Goal: Task Accomplishment & Management: Use online tool/utility

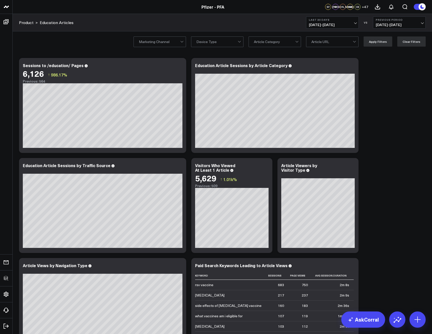
click at [363, 7] on span "+ 47" at bounding box center [364, 7] width 6 height 4
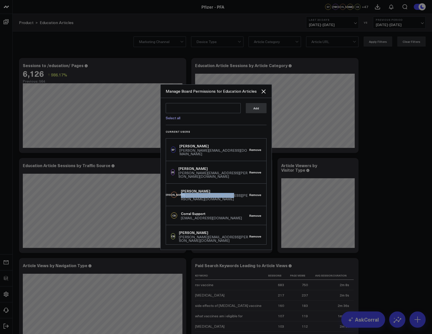
drag, startPoint x: 225, startPoint y: 188, endPoint x: 179, endPoint y: 187, distance: 46.1
click at [179, 187] on div "JO Jennifer Orme jennifer.orme@pfizer.com Remove" at bounding box center [216, 194] width 100 height 23
copy div "jennifer.orme@pfizer.com"
click at [118, 63] on div at bounding box center [216, 167] width 432 height 334
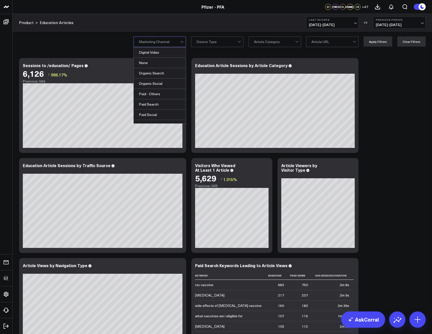
click at [170, 19] on div "Product > Education Articles Last 30 Days 08/10/25 - 09/08/25 VS Previous Perio…" at bounding box center [222, 22] width 419 height 17
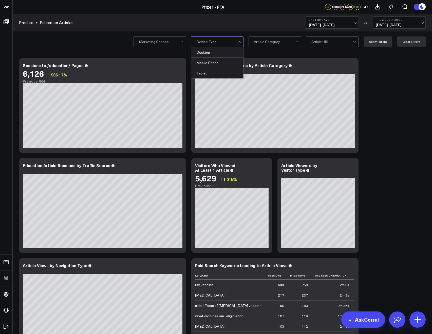
click at [249, 27] on div "Product > Education Articles Last 30 Days 08/10/25 - 09/08/25 VS Previous Perio…" at bounding box center [222, 22] width 419 height 17
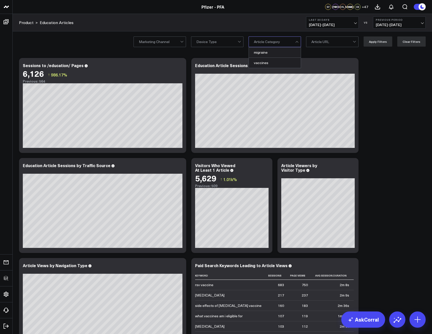
click at [269, 31] on div "Product > Education Articles Last 30 Days 08/10/25 - 09/08/25 VS Previous Perio…" at bounding box center [222, 22] width 419 height 17
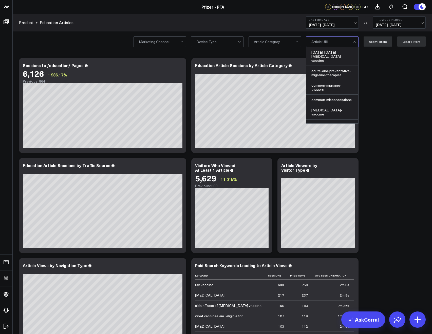
click at [284, 36] on div "Marketing Channel Device Type Article Category 2024-2025-covid-19-vaccine, 1 of…" at bounding box center [222, 41] width 419 height 20
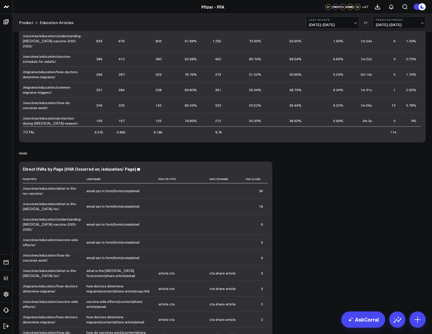
scroll to position [614, 0]
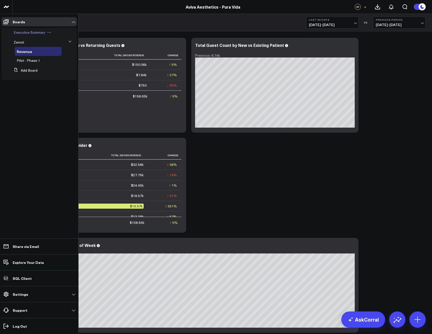
click at [17, 34] on span "Executive Summary" at bounding box center [30, 32] width 32 height 5
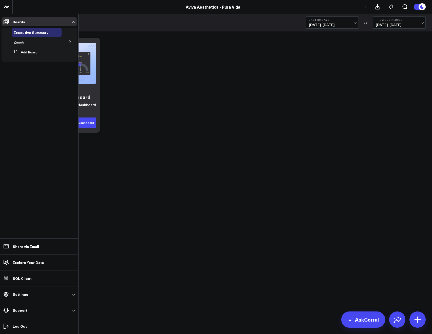
click at [62, 42] on li "Zenoti Revenue Pilot - Phase 1" at bounding box center [39, 42] width 75 height 9
click at [66, 42] on button at bounding box center [70, 42] width 13 height 8
click at [24, 59] on span "Pilot - Phase 1" at bounding box center [28, 60] width 23 height 5
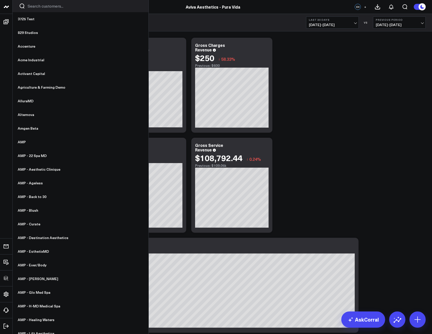
click at [30, 10] on div at bounding box center [81, 6] width 136 height 12
click at [31, 8] on input "Search customers input" at bounding box center [85, 6] width 114 height 6
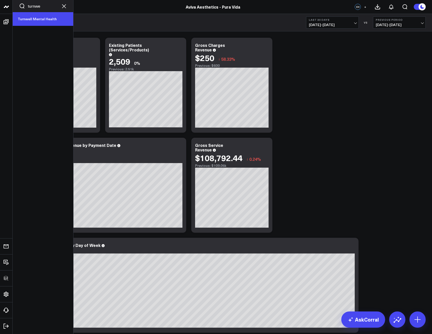
type input "turnwe"
click at [38, 17] on link "Turnwell Mental Health" at bounding box center [43, 19] width 60 height 14
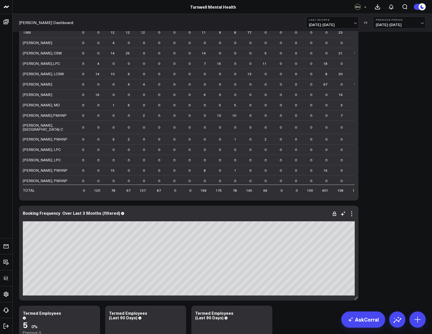
scroll to position [731, 0]
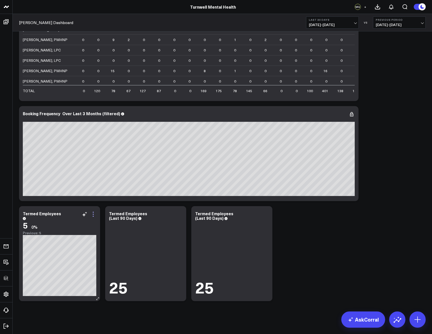
click at [94, 212] on icon at bounding box center [93, 214] width 6 height 6
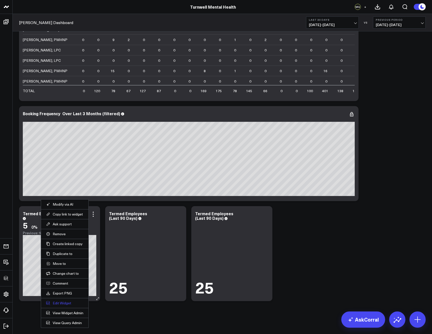
click at [63, 303] on button "Edit Widget" at bounding box center [64, 303] width 37 height 5
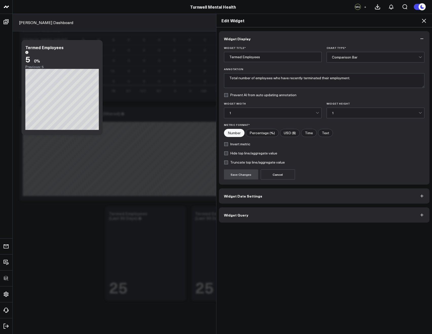
click at [223, 219] on button "Widget Query" at bounding box center [324, 214] width 211 height 15
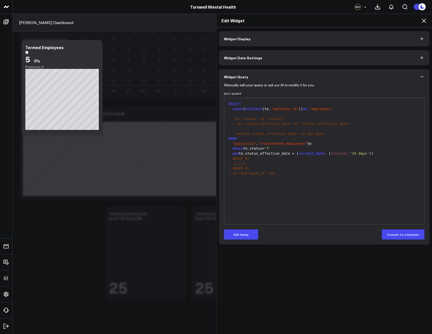
click at [421, 20] on icon at bounding box center [423, 21] width 6 height 6
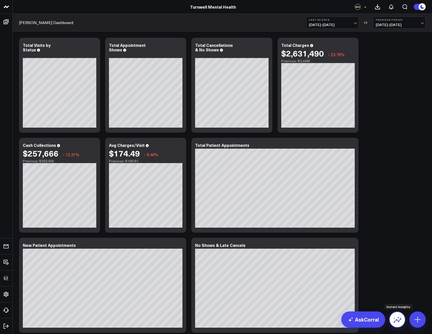
click at [394, 315] on button at bounding box center [397, 319] width 16 height 16
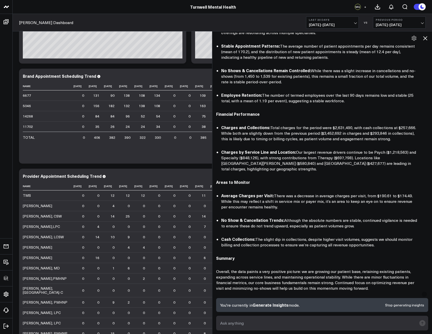
scroll to position [149, 0]
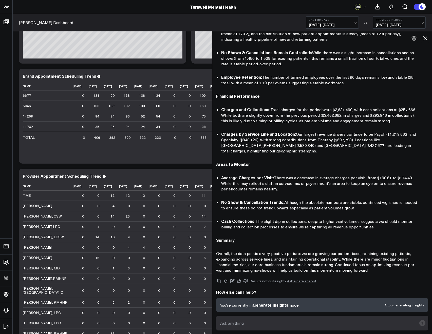
click at [424, 39] on icon at bounding box center [425, 38] width 4 height 4
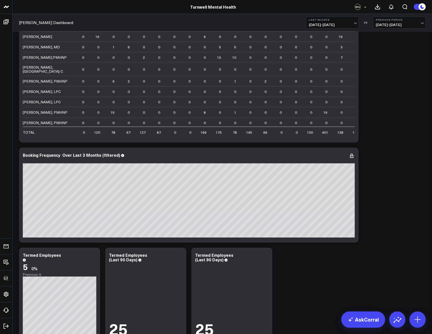
scroll to position [731, 0]
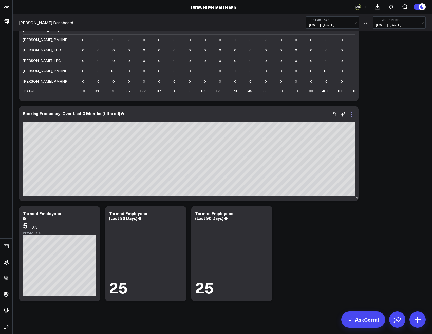
click at [353, 117] on icon at bounding box center [351, 114] width 6 height 6
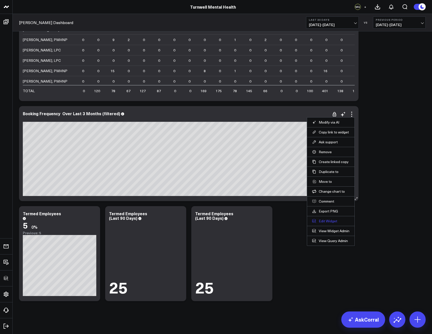
click at [326, 219] on button "Edit Widget" at bounding box center [330, 221] width 37 height 5
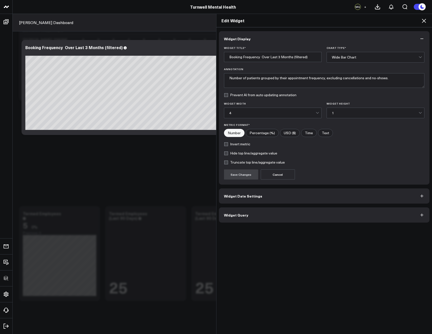
click at [243, 211] on button "Widget Query" at bounding box center [324, 214] width 211 height 15
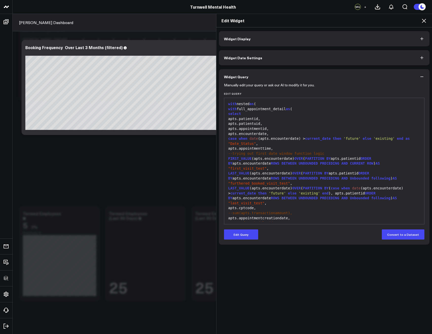
click at [240, 63] on button "Widget Date Settings" at bounding box center [324, 57] width 211 height 15
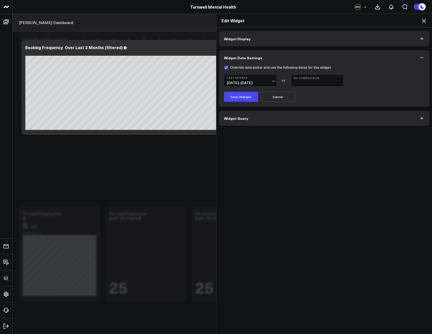
click at [424, 22] on icon at bounding box center [423, 21] width 6 height 6
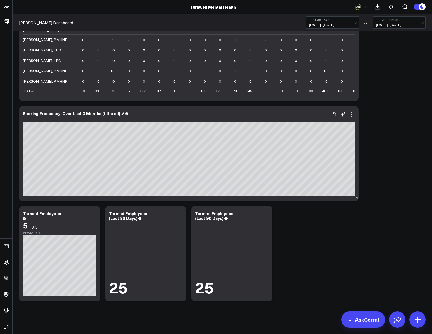
click at [87, 113] on div "Booking Frequency Over Last 3 Months (filtered)" at bounding box center [73, 114] width 101 height 6
click at [82, 113] on div "Booking Frequency Over Last 3 Months (filtered)" at bounding box center [73, 114] width 101 height 6
drag, startPoint x: 99, startPoint y: 115, endPoint x: 81, endPoint y: 114, distance: 17.7
click at [81, 114] on div "Booking Frequency Over Last 3 Months (filtered)" at bounding box center [73, 114] width 101 height 6
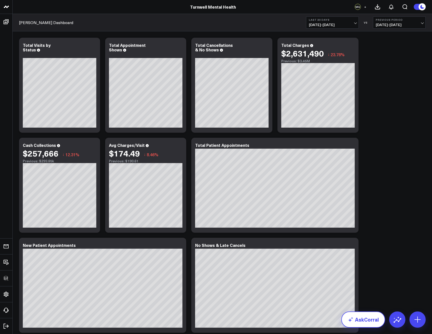
click at [367, 321] on link "AskCorral" at bounding box center [363, 319] width 44 height 16
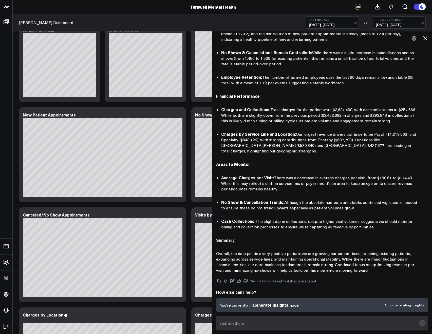
scroll to position [202, 0]
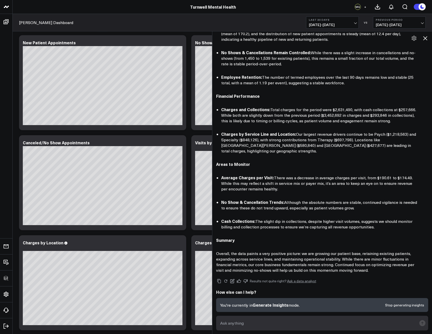
click at [407, 303] on button "Stop generating insights" at bounding box center [404, 305] width 39 height 4
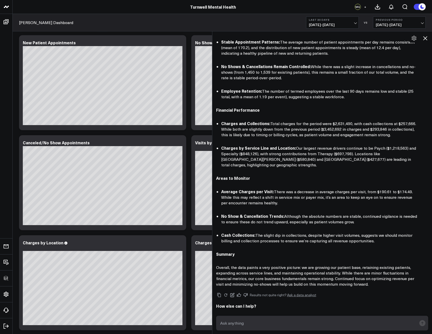
click at [407, 305] on div "How else can I help?" at bounding box center [322, 307] width 212 height 8
click at [390, 322] on textarea at bounding box center [318, 322] width 198 height 9
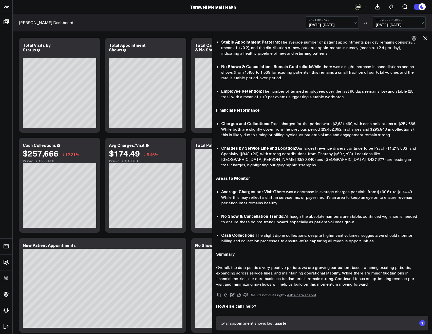
type textarea "total appointment shows last quarter"
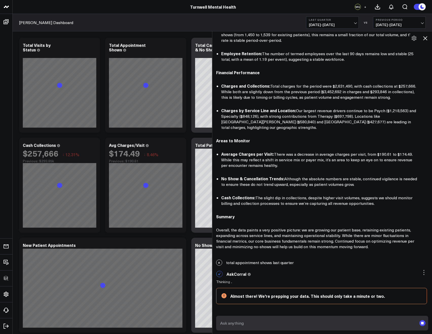
scroll to position [188, 0]
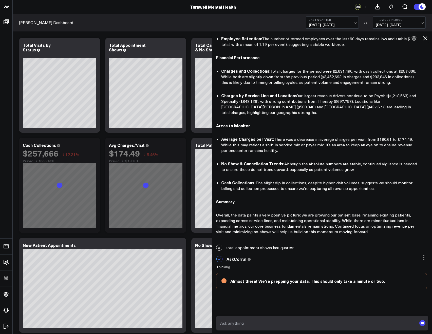
click at [423, 40] on icon at bounding box center [425, 38] width 4 height 4
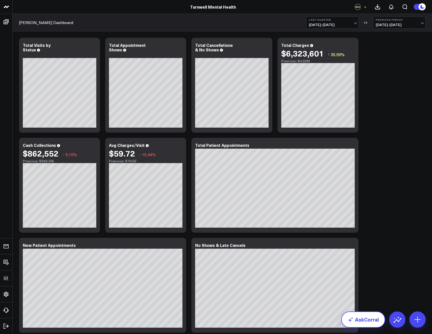
click at [371, 323] on link "AskCorral" at bounding box center [363, 319] width 44 height 16
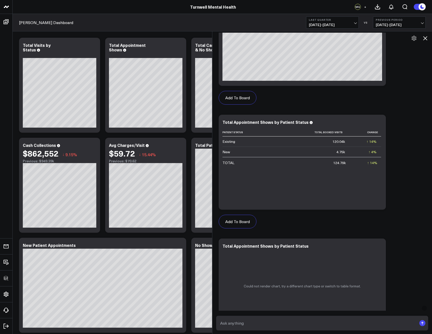
scroll to position [689, 0]
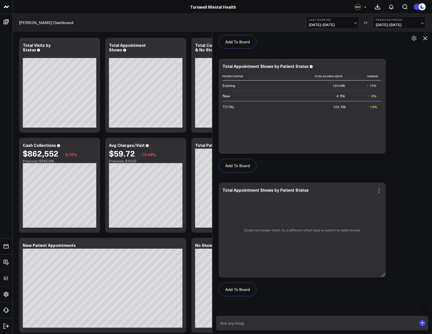
click at [381, 188] on icon at bounding box center [379, 191] width 6 height 6
click at [397, 231] on div "Add To Board Executive Summary Google Analytics 4 Facebook Pages Instagram Busi…" at bounding box center [322, 117] width 212 height 371
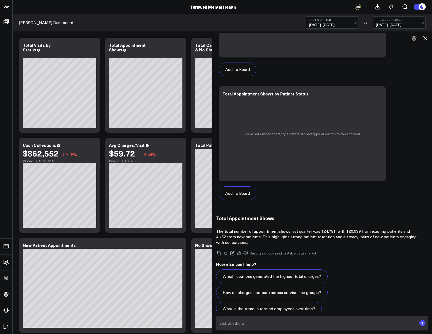
scroll to position [790, 0]
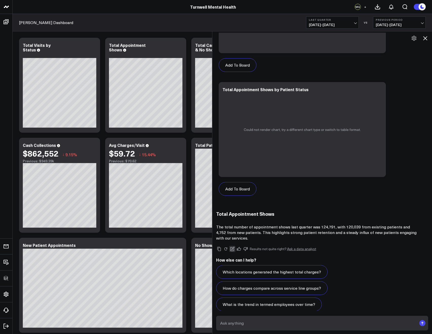
click at [234, 247] on icon at bounding box center [232, 249] width 5 height 5
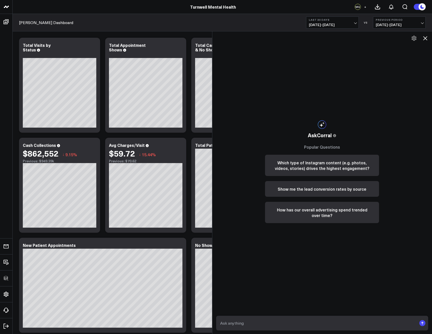
click at [422, 39] on icon at bounding box center [425, 38] width 6 height 6
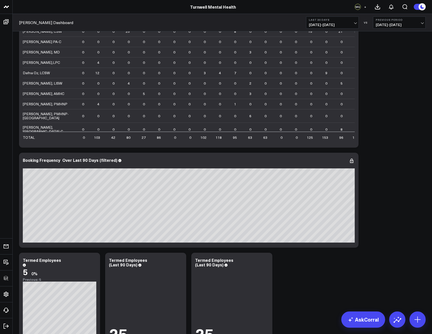
scroll to position [731, 0]
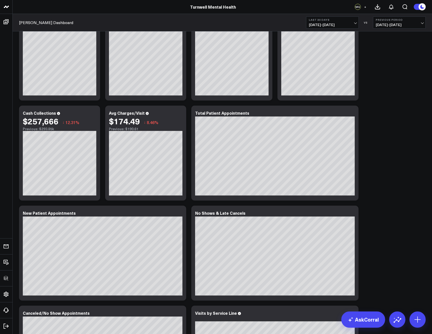
scroll to position [19, 0]
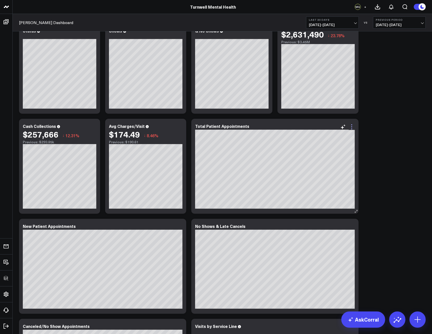
click at [351, 128] on icon at bounding box center [351, 127] width 6 height 6
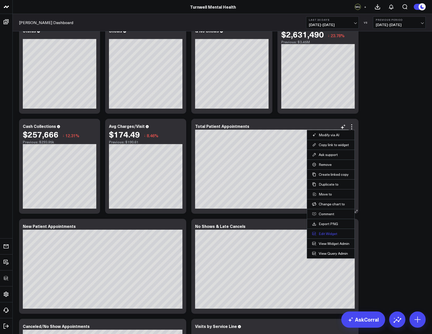
click at [332, 232] on button "Edit Widget" at bounding box center [330, 233] width 37 height 5
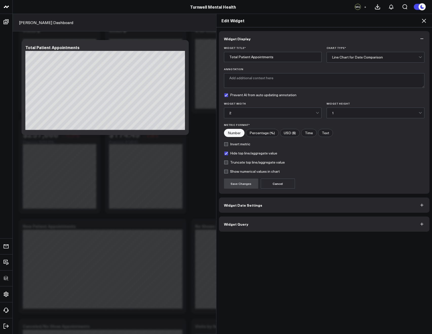
click at [225, 172] on label "Show numerical values in chart" at bounding box center [252, 171] width 56 height 4
click at [225, 172] on input "Show numerical values in chart" at bounding box center [226, 171] width 4 height 4
checkbox input "true"
click at [229, 185] on button "Save Changes" at bounding box center [241, 183] width 34 height 10
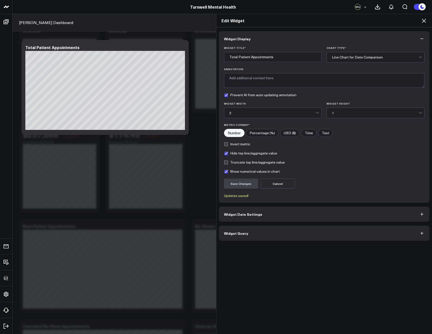
click at [425, 22] on icon at bounding box center [423, 21] width 6 height 6
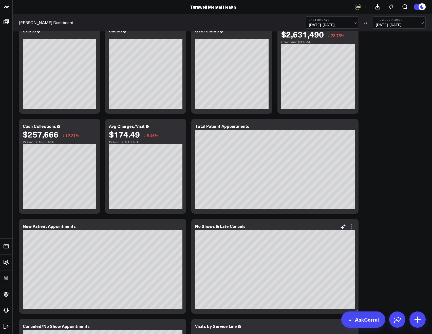
click at [353, 226] on icon at bounding box center [351, 227] width 6 height 6
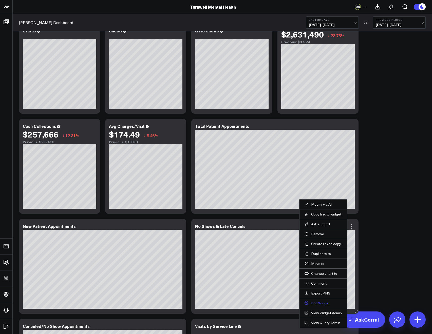
click at [322, 302] on button "Edit Widget" at bounding box center [322, 303] width 37 height 5
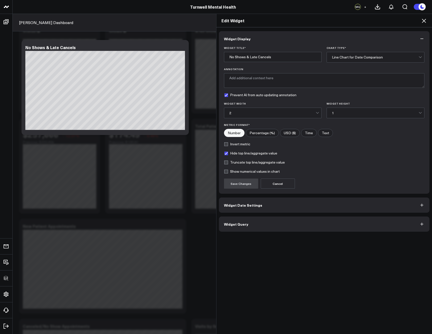
click at [225, 171] on label "Show numerical values in chart" at bounding box center [252, 171] width 56 height 4
click at [225, 171] on input "Show numerical values in chart" at bounding box center [226, 171] width 4 height 4
click at [232, 184] on button "Save Changes" at bounding box center [241, 183] width 34 height 10
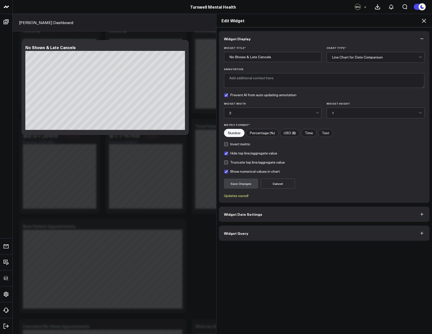
click at [247, 171] on label "Show numerical values in chart" at bounding box center [252, 171] width 56 height 4
click at [228, 171] on input "Show numerical values in chart" at bounding box center [226, 171] width 4 height 4
checkbox input "false"
click at [241, 180] on button "Save Changes" at bounding box center [241, 183] width 34 height 10
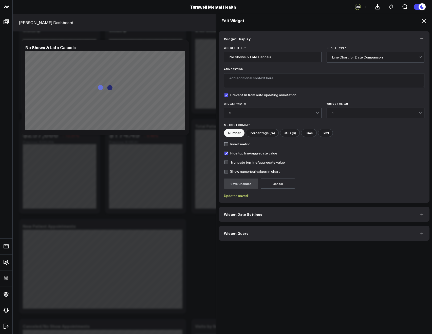
click at [422, 22] on icon at bounding box center [423, 21] width 6 height 6
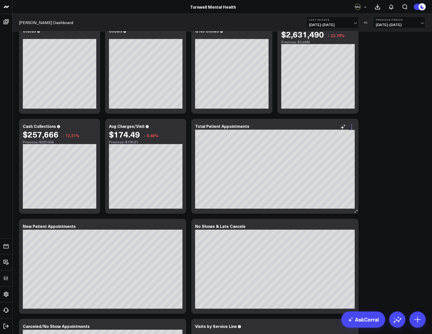
click at [354, 127] on icon at bounding box center [351, 127] width 6 height 6
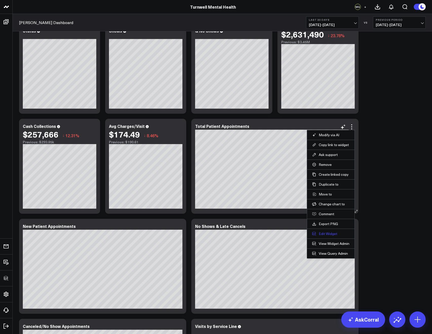
click at [329, 234] on button "Edit Widget" at bounding box center [330, 233] width 37 height 5
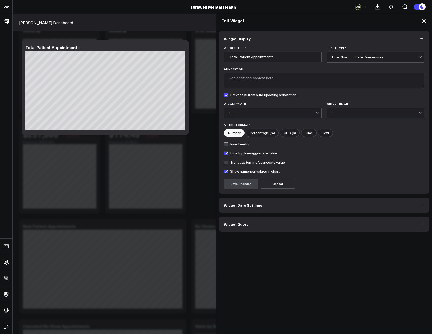
click at [231, 172] on label "Show numerical values in chart" at bounding box center [252, 171] width 56 height 4
click at [228, 172] on input "Show numerical values in chart" at bounding box center [226, 171] width 4 height 4
checkbox input "false"
click at [232, 183] on button "Save Changes" at bounding box center [241, 183] width 34 height 10
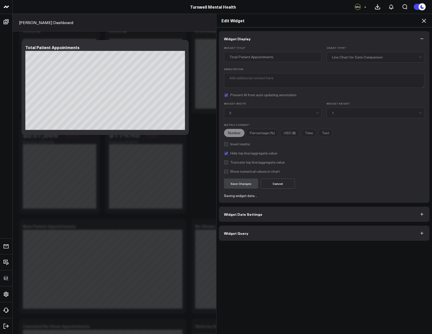
click at [423, 21] on icon at bounding box center [423, 21] width 4 height 4
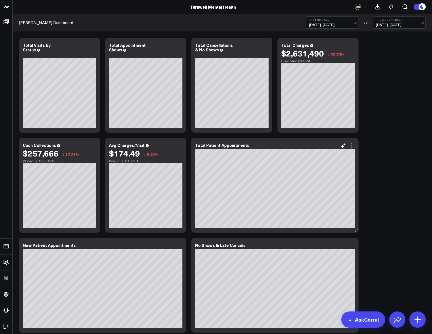
click at [349, 148] on icon at bounding box center [351, 146] width 6 height 6
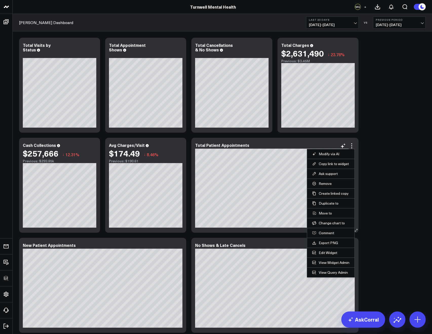
click at [331, 255] on li "Edit Widget" at bounding box center [330, 253] width 47 height 10
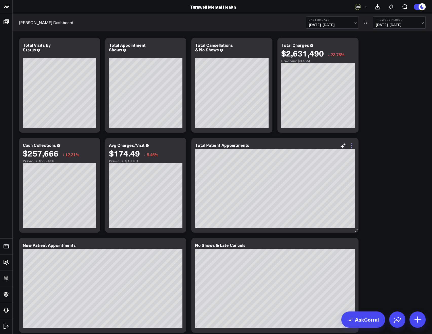
click at [349, 149] on icon at bounding box center [351, 146] width 6 height 6
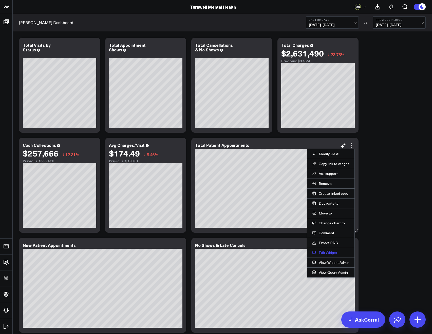
click at [324, 251] on button "Edit Widget" at bounding box center [330, 252] width 37 height 5
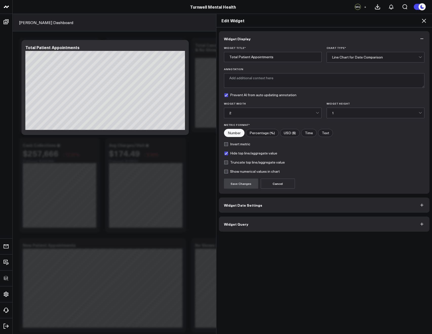
click at [224, 170] on label "Show numerical values in chart" at bounding box center [252, 171] width 56 height 4
click at [224, 170] on input "Show numerical values in chart" at bounding box center [226, 171] width 4 height 4
click at [224, 170] on label "Show numerical values in chart" at bounding box center [252, 171] width 56 height 4
click at [224, 170] on input "Show numerical values in chart" at bounding box center [226, 171] width 4 height 4
click at [225, 173] on label "Show numerical values in chart" at bounding box center [252, 171] width 56 height 4
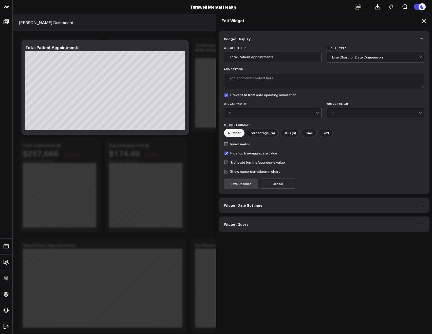
click at [225, 173] on input "Show numerical values in chart" at bounding box center [226, 171] width 4 height 4
click at [226, 179] on button "Save Changes" at bounding box center [241, 183] width 34 height 10
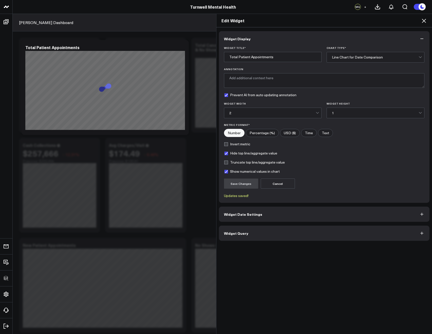
click at [224, 172] on label "Show numerical values in chart" at bounding box center [252, 171] width 56 height 4
click at [224, 172] on input "Show numerical values in chart" at bounding box center [226, 171] width 4 height 4
checkbox input "false"
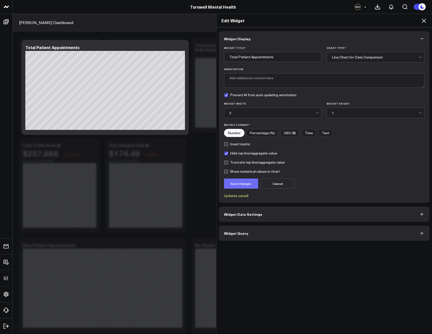
click at [231, 185] on button "Save Changes" at bounding box center [241, 183] width 34 height 10
click at [423, 21] on icon at bounding box center [423, 21] width 4 height 4
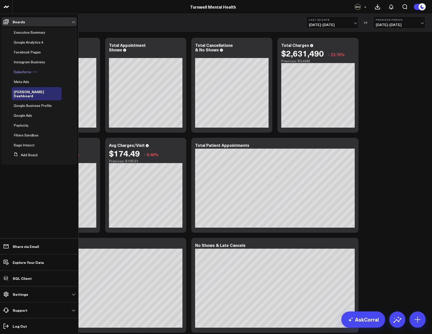
click at [17, 71] on span "Salesforce" at bounding box center [22, 71] width 17 height 5
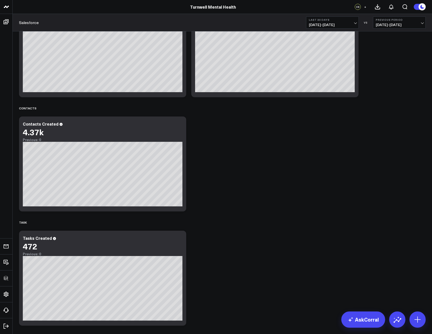
scroll to position [813, 0]
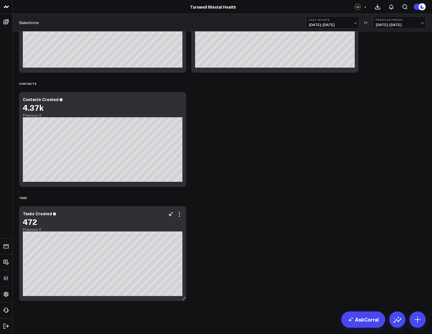
click at [181, 217] on div "472" at bounding box center [102, 221] width 159 height 9
click at [180, 216] on icon at bounding box center [179, 214] width 6 height 6
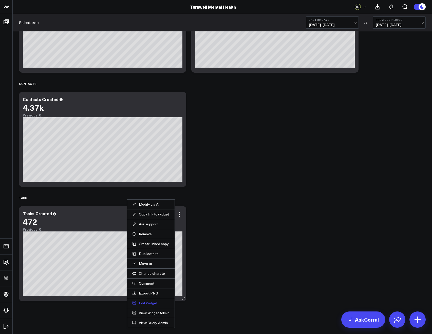
click at [147, 304] on button "Edit Widget" at bounding box center [150, 303] width 37 height 5
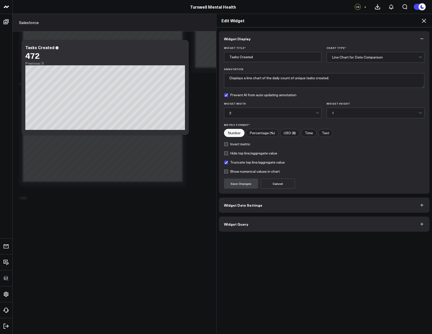
click at [235, 222] on span "Widget Query" at bounding box center [236, 224] width 24 height 4
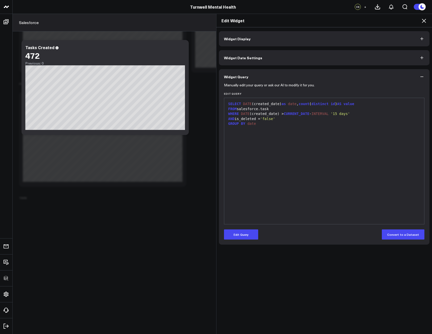
click at [424, 20] on icon at bounding box center [423, 21] width 6 height 6
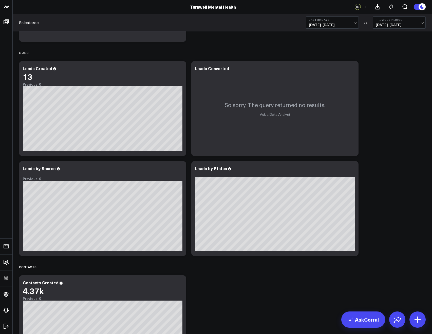
scroll to position [600, 0]
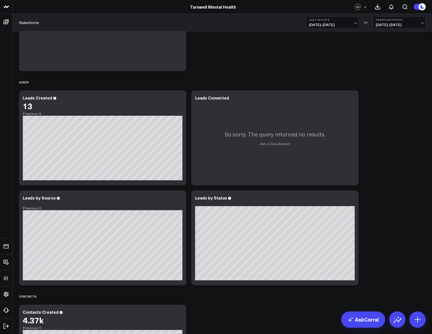
click at [334, 25] on span "[DATE] - [DATE]" at bounding box center [332, 25] width 47 height 4
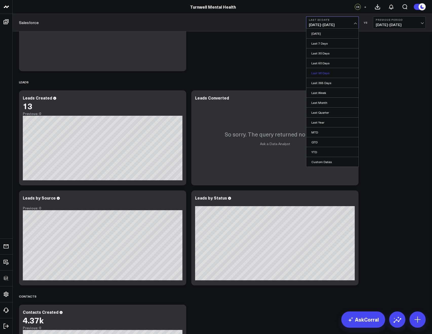
click at [327, 75] on link "Last 90 Days" at bounding box center [332, 73] width 52 height 10
